Goal: Navigation & Orientation: Find specific page/section

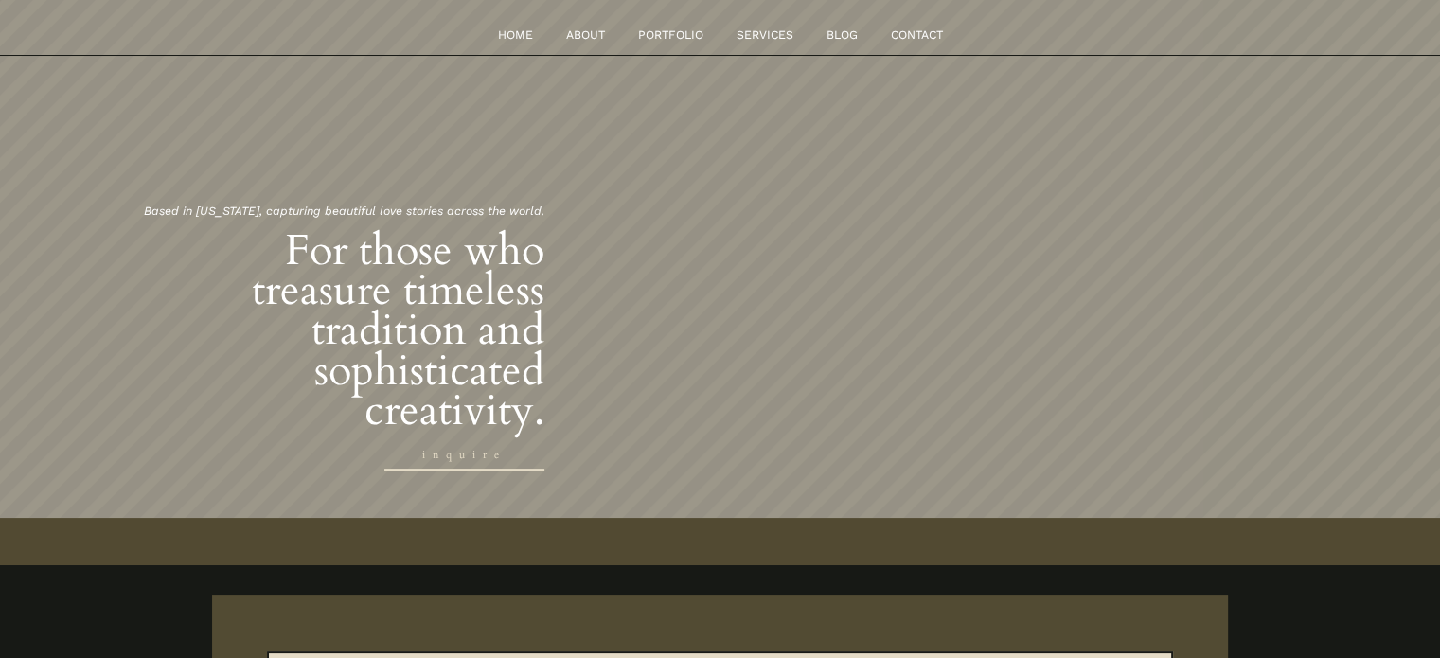
scroll to position [80, 0]
click at [0, 474] on div "For those who treasure timeless tradition and sophisticated creativity. Based i…" at bounding box center [720, 311] width 1440 height 510
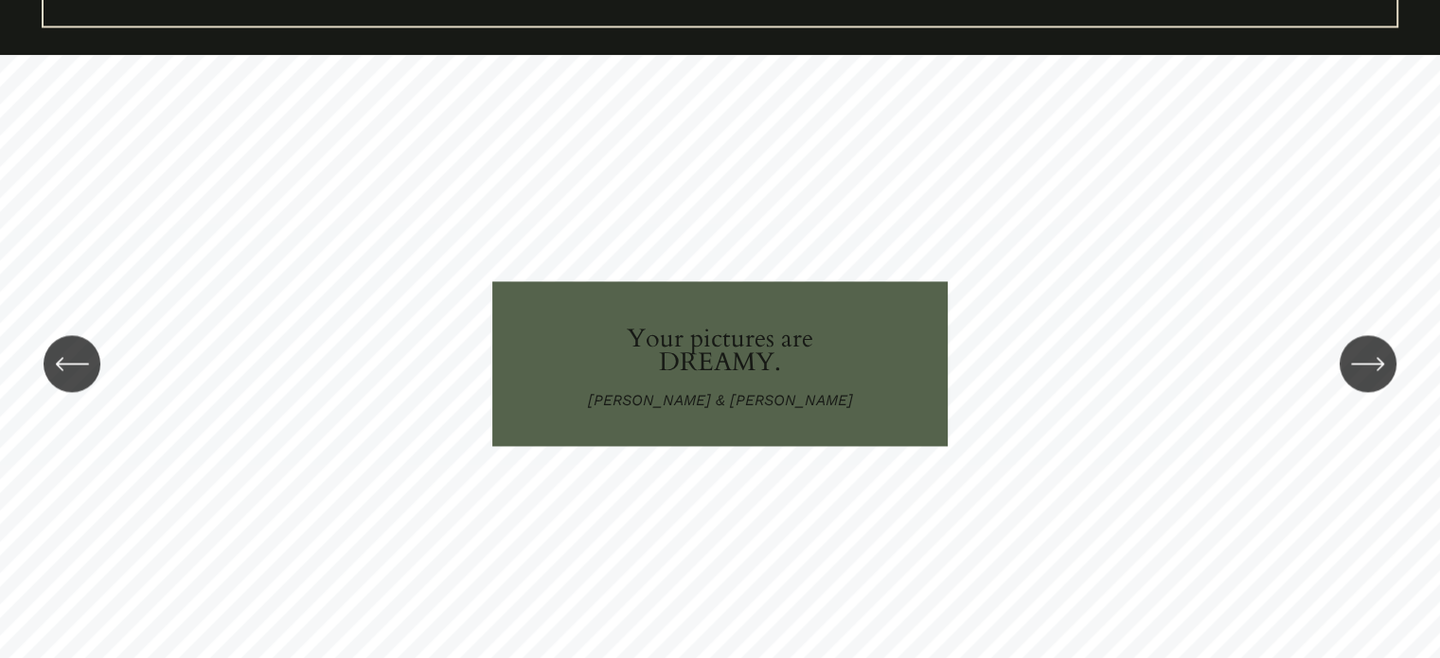
scroll to position [2906, 0]
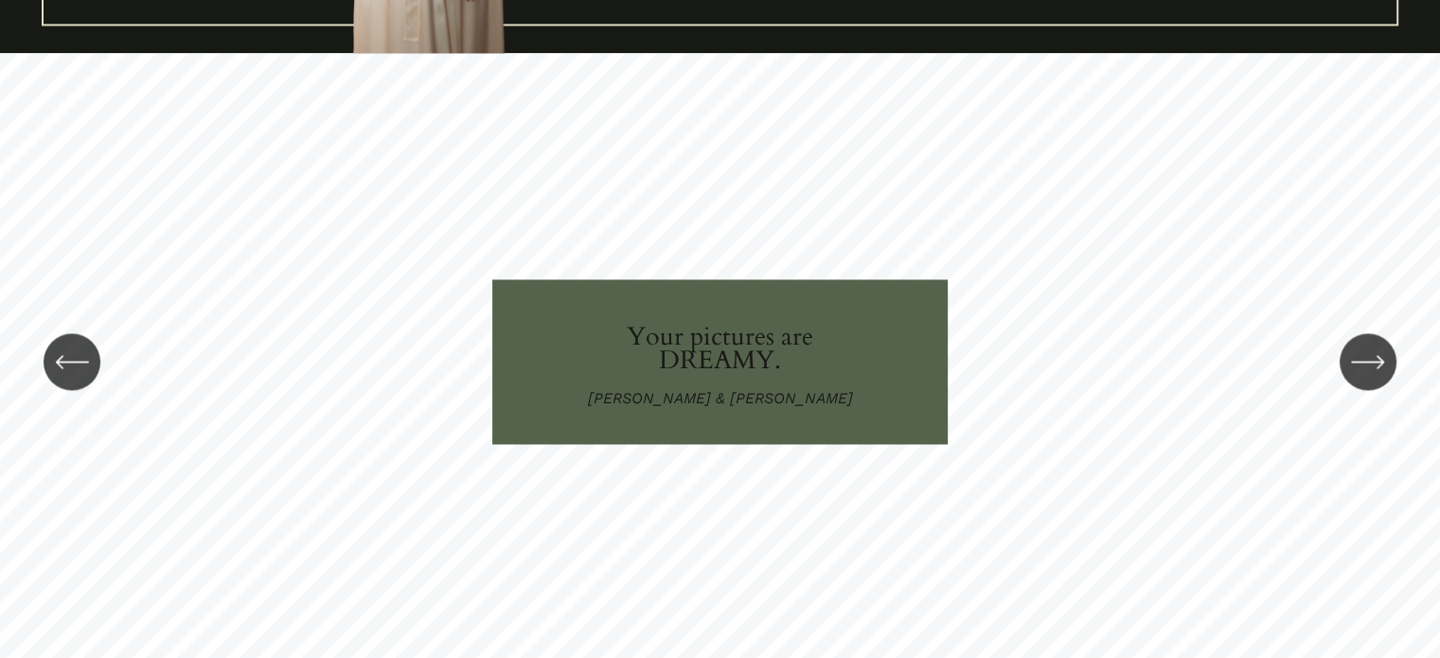
click at [1380, 345] on icon "\a \a \a Next\a \a" at bounding box center [1368, 362] width 34 height 34
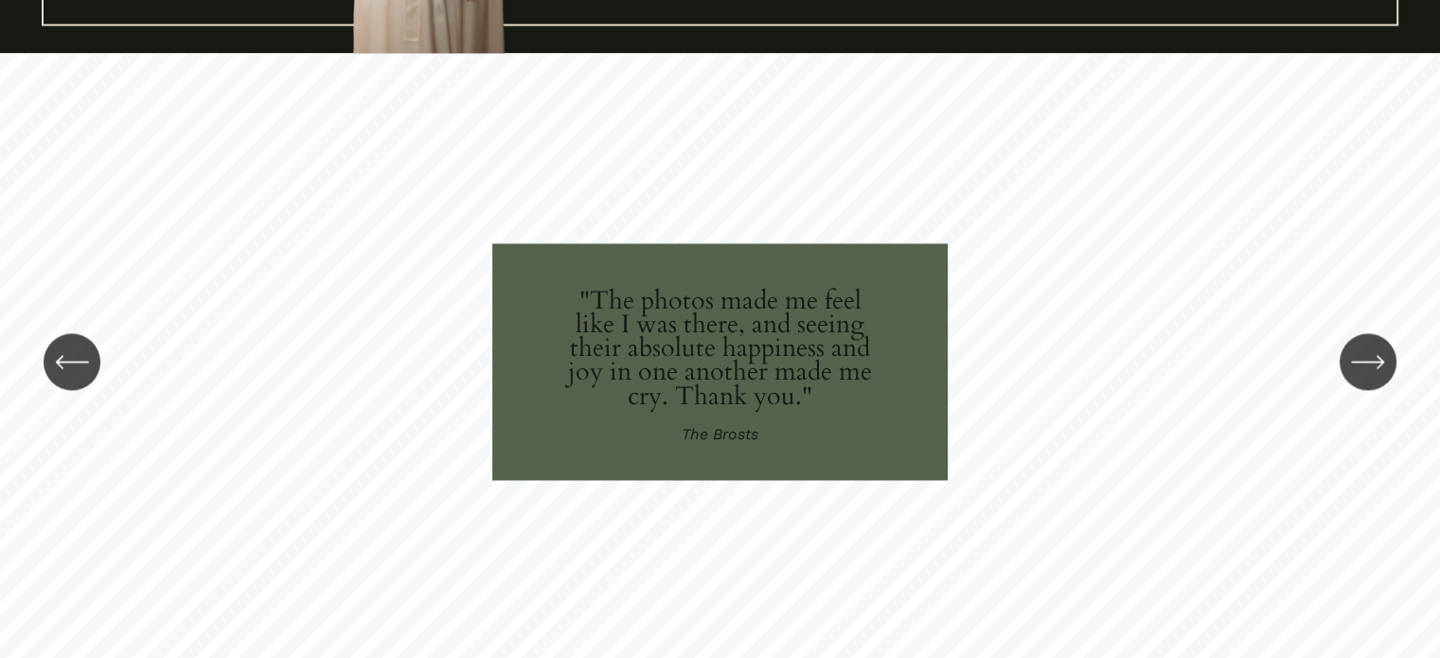
click at [1371, 345] on icon "\a \a \a Next\a \a" at bounding box center [1368, 362] width 34 height 34
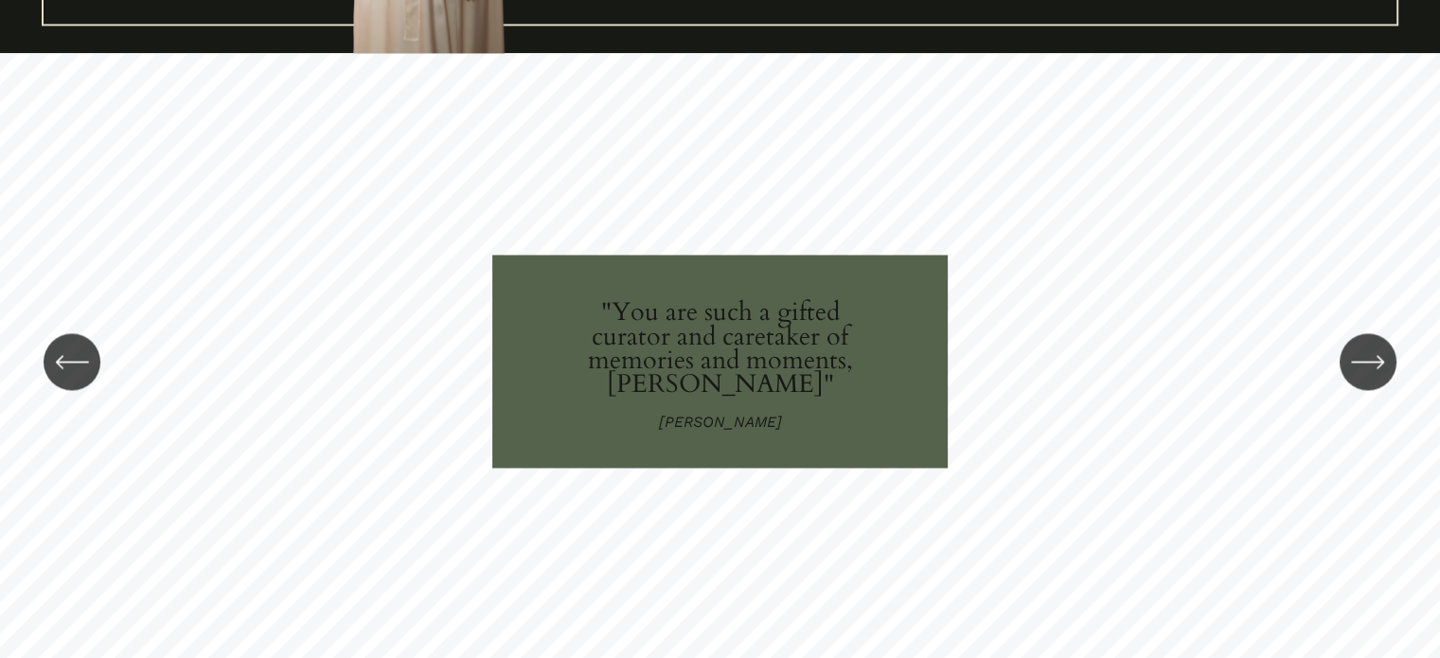
click at [1371, 345] on icon "\a \a \a Next\a \a" at bounding box center [1368, 362] width 34 height 34
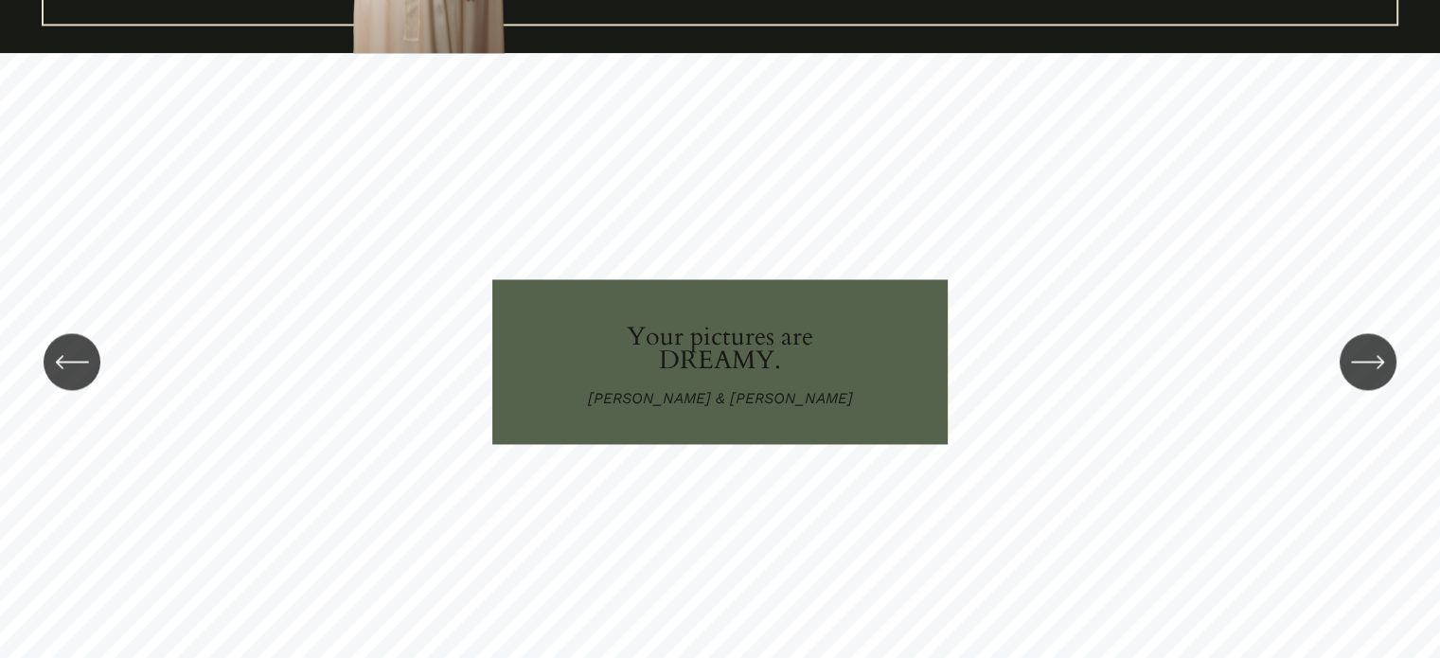
click at [1371, 345] on icon "\a \a \a Next\a \a" at bounding box center [1368, 362] width 34 height 34
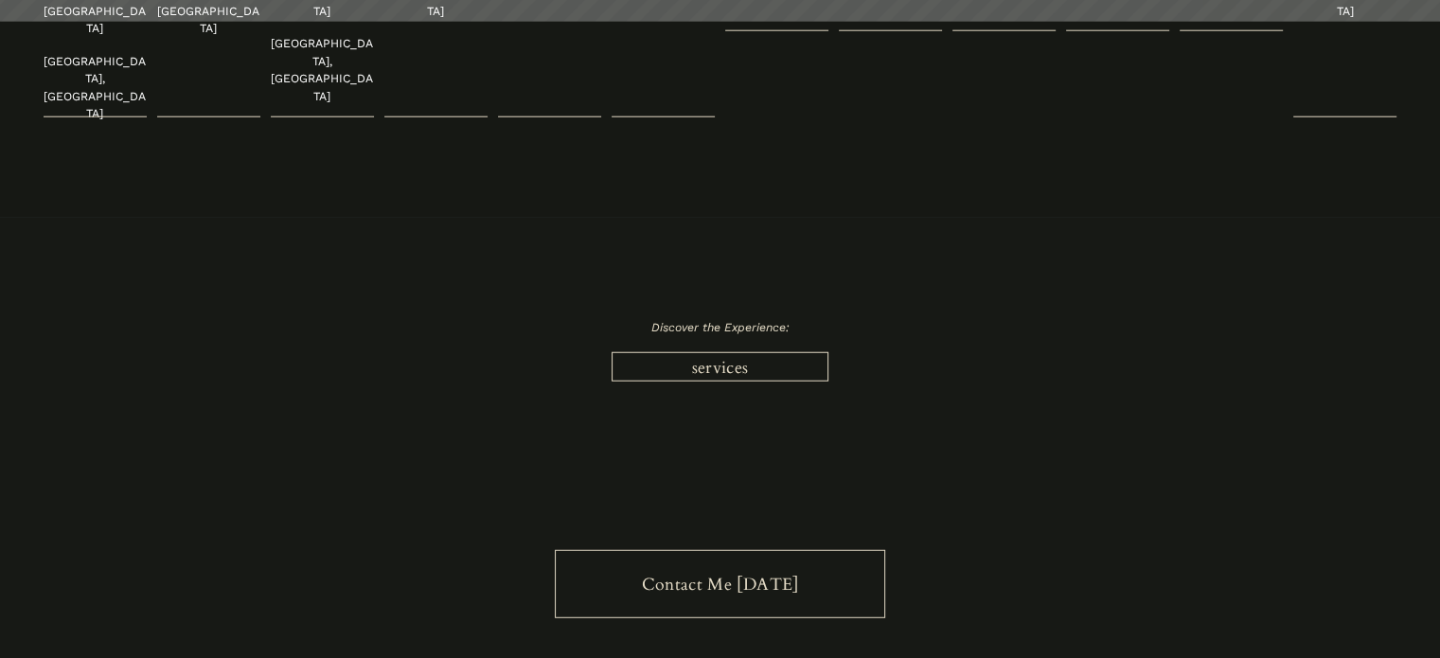
scroll to position [5099, 0]
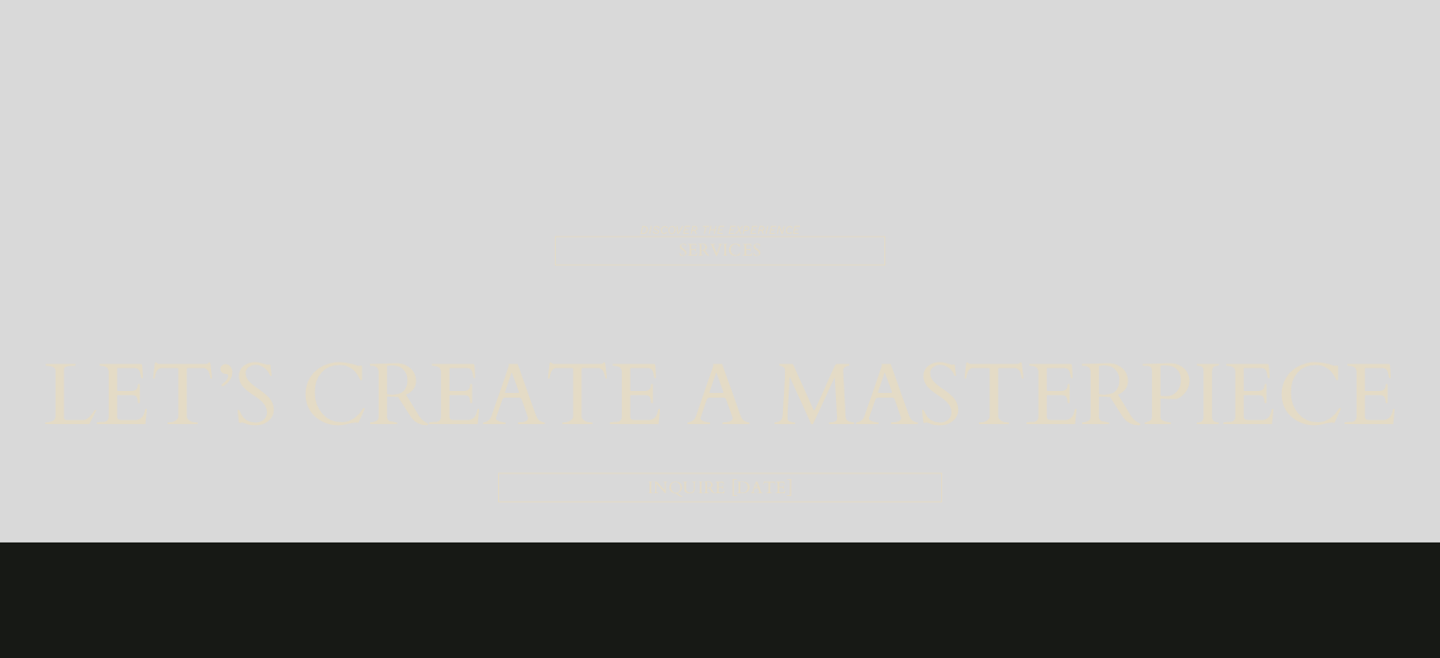
scroll to position [3337, 0]
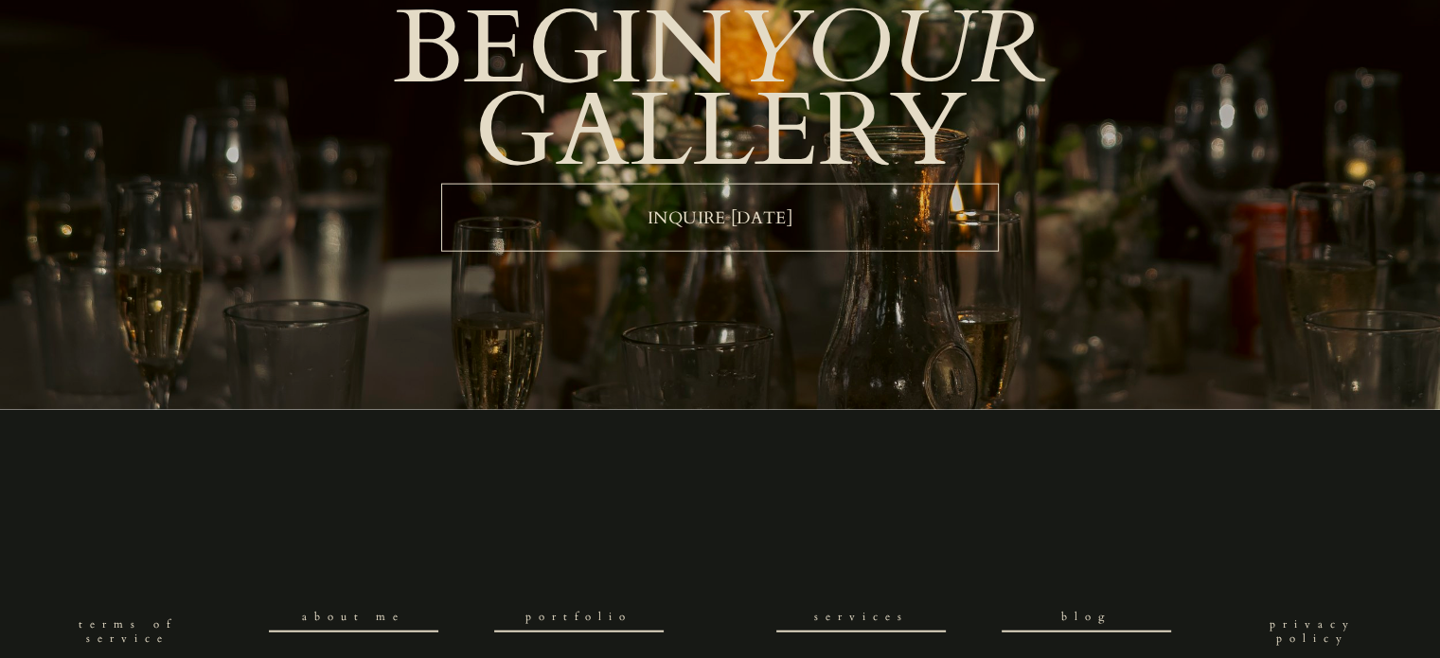
scroll to position [4671, 0]
